Goal: Information Seeking & Learning: Learn about a topic

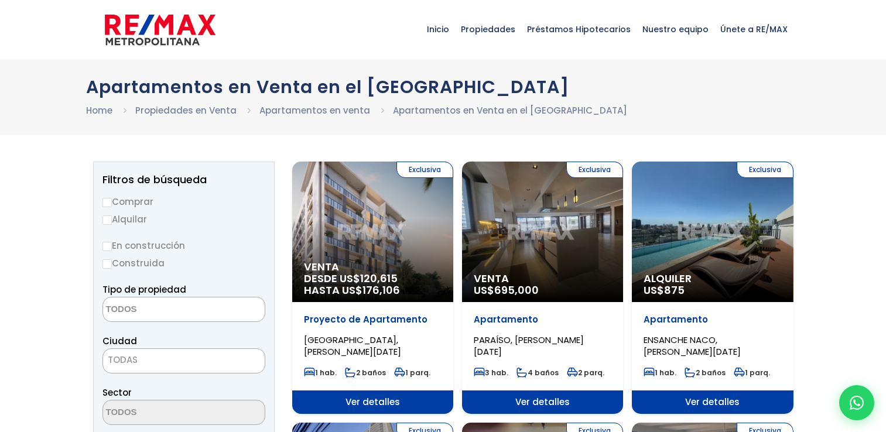
select select
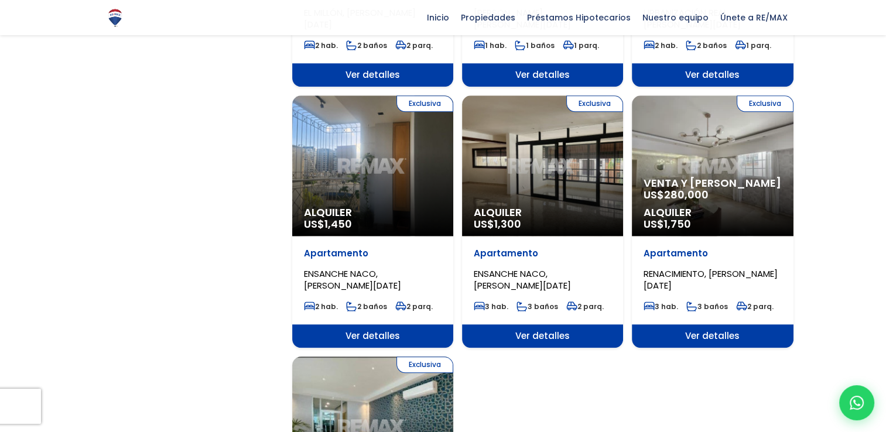
scroll to position [1512, 0]
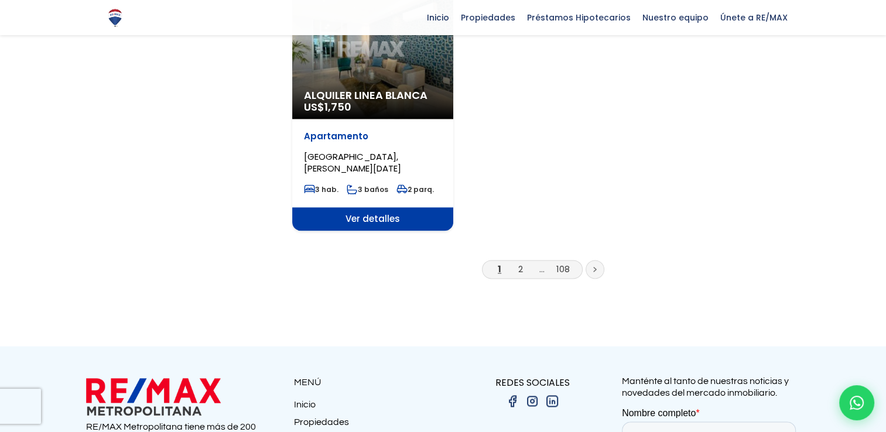
click at [596, 266] on icon at bounding box center [595, 269] width 4 height 6
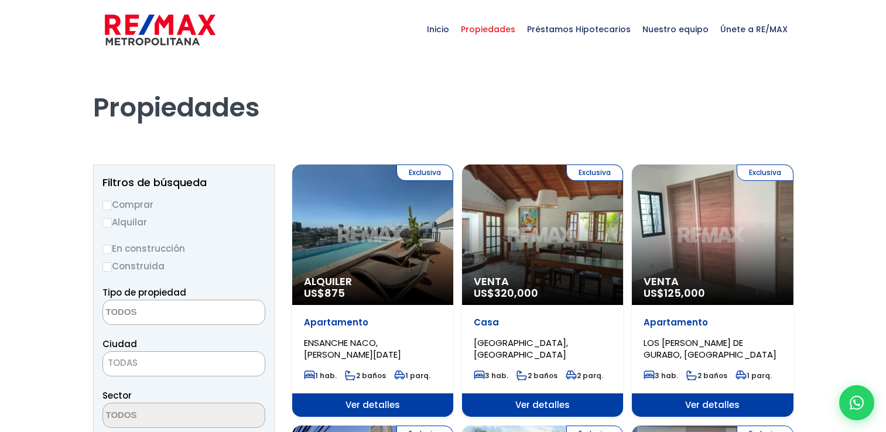
select select
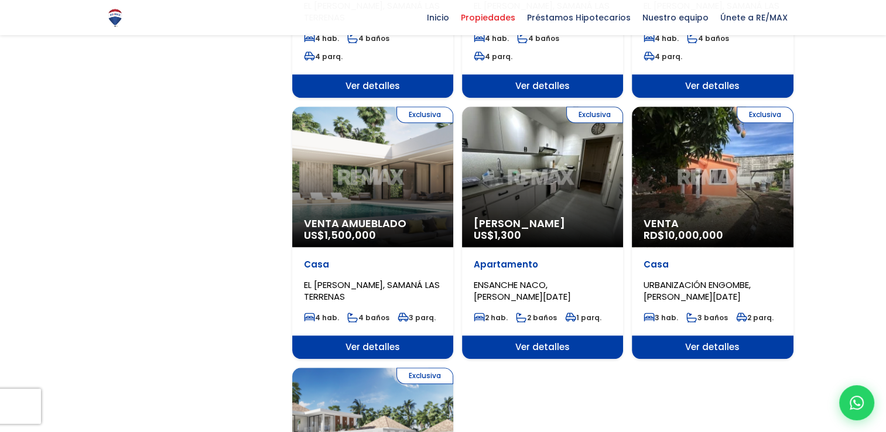
scroll to position [1512, 0]
